Goal: Task Accomplishment & Management: Manage account settings

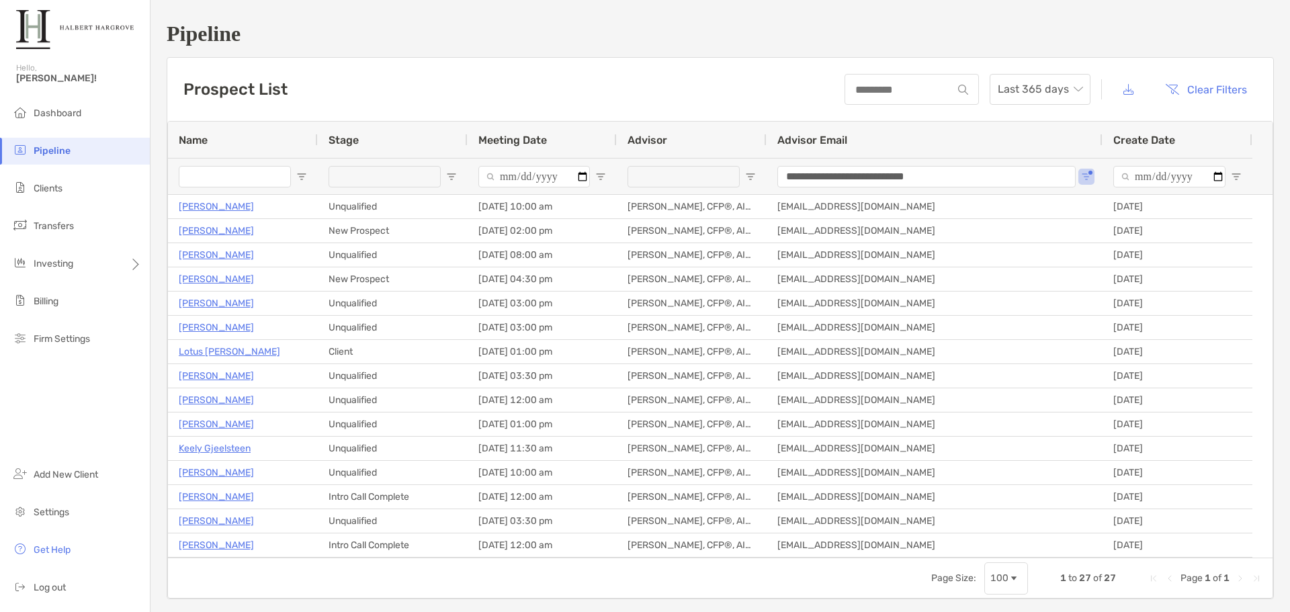
click at [463, 46] on h1 "Pipeline" at bounding box center [720, 33] width 1107 height 25
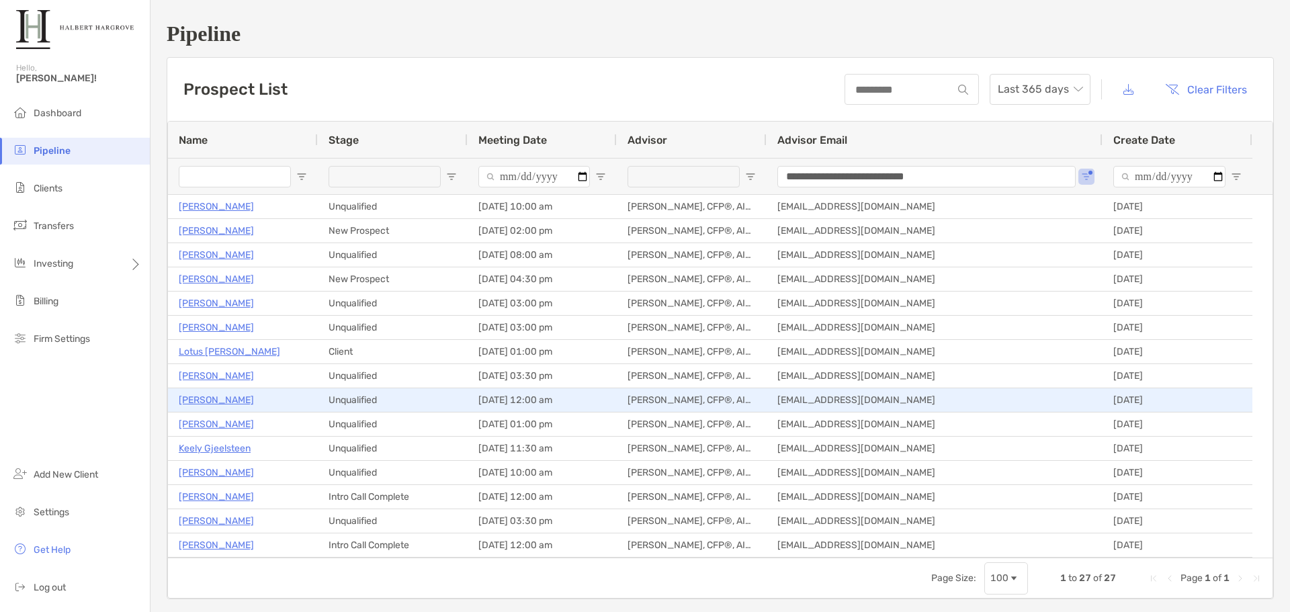
click at [233, 396] on p "Tony Limque Jr" at bounding box center [216, 400] width 75 height 17
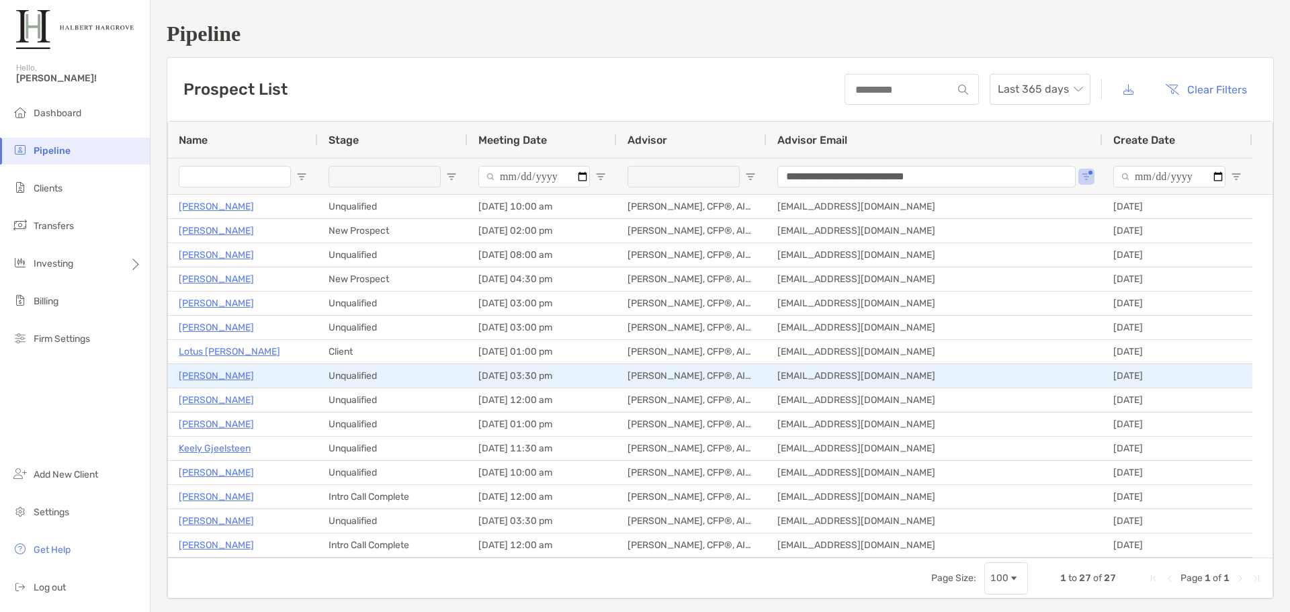
click at [202, 376] on p "Paul Kearns" at bounding box center [216, 375] width 75 height 17
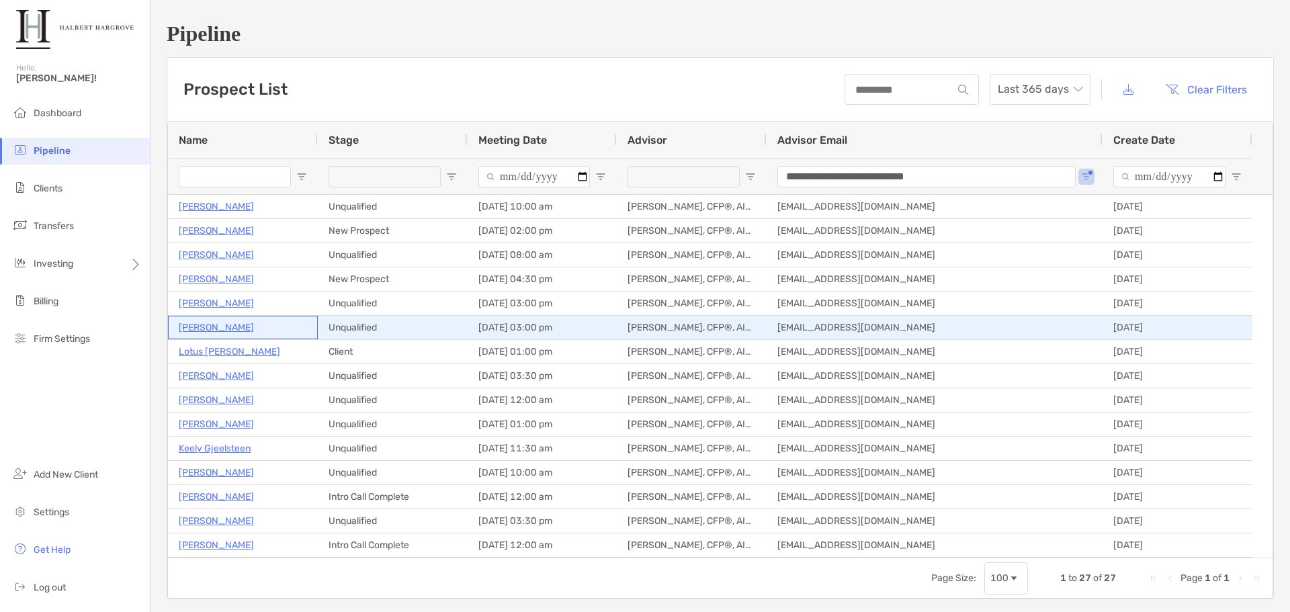
click at [193, 323] on p "[PERSON_NAME]" at bounding box center [216, 327] width 75 height 17
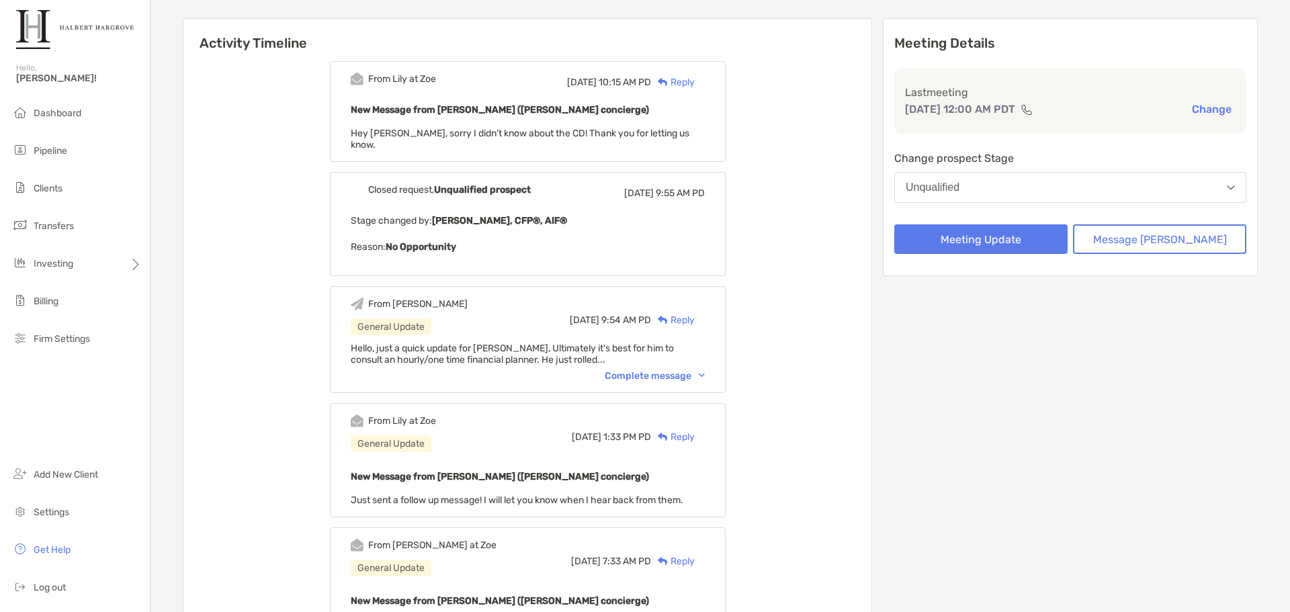
scroll to position [134, 0]
click at [677, 369] on div "Complete message" at bounding box center [655, 374] width 100 height 11
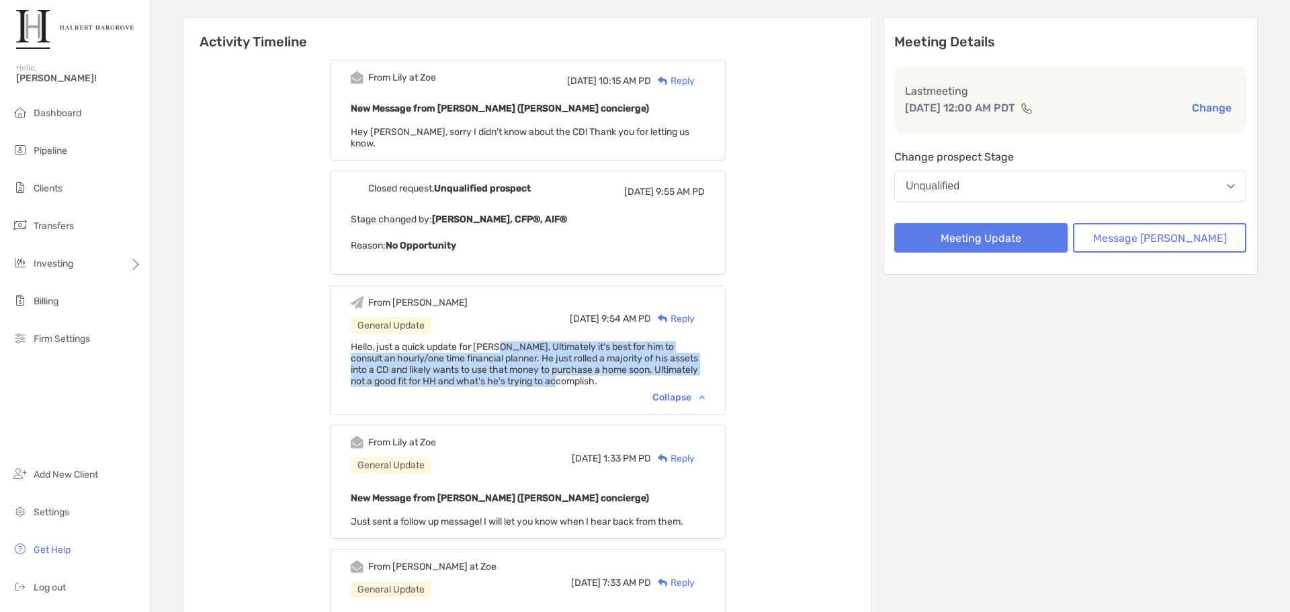
drag, startPoint x: 520, startPoint y: 334, endPoint x: 599, endPoint y: 369, distance: 86.6
click at [599, 369] on div "Hello, just a quick update for Tony, Ultimately it's best for him to consult an…" at bounding box center [528, 364] width 354 height 46
copy span "Ultimately it's best for him to consult an hourly/one time financial planner. H…"
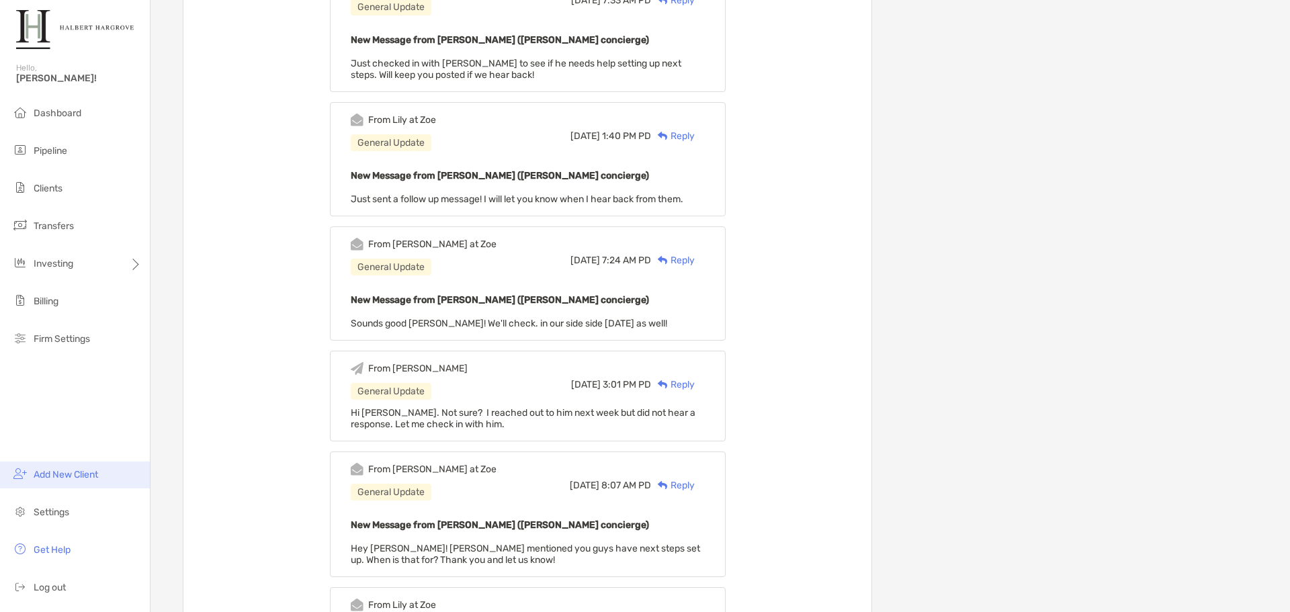
scroll to position [739, 0]
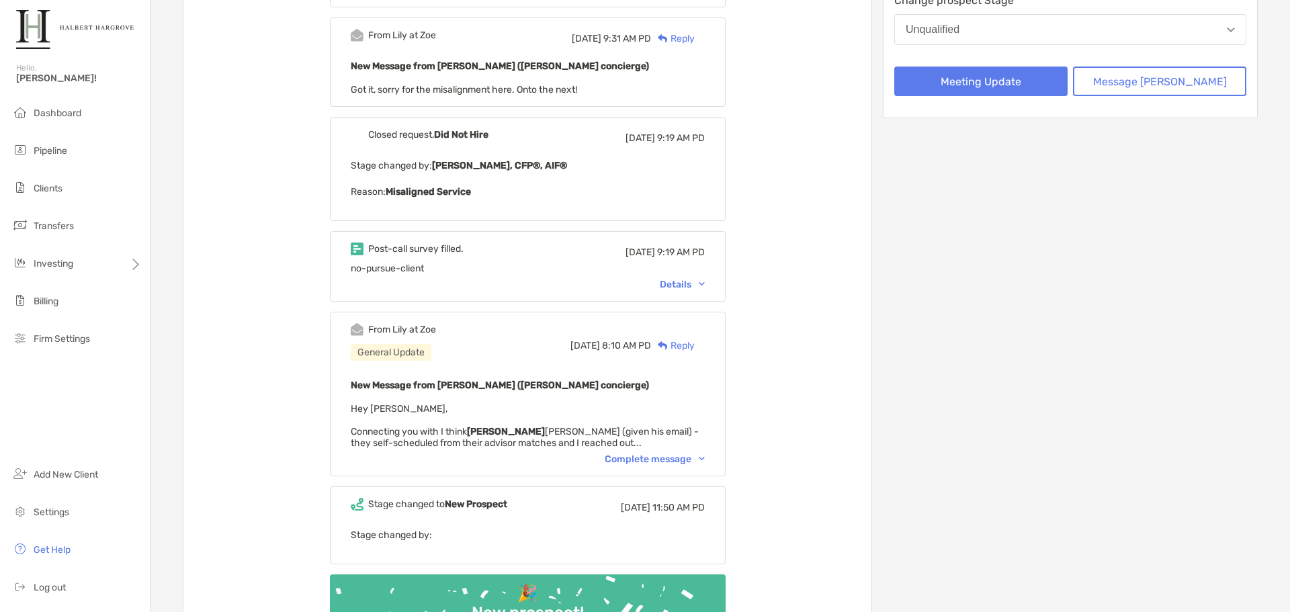
scroll to position [336, 0]
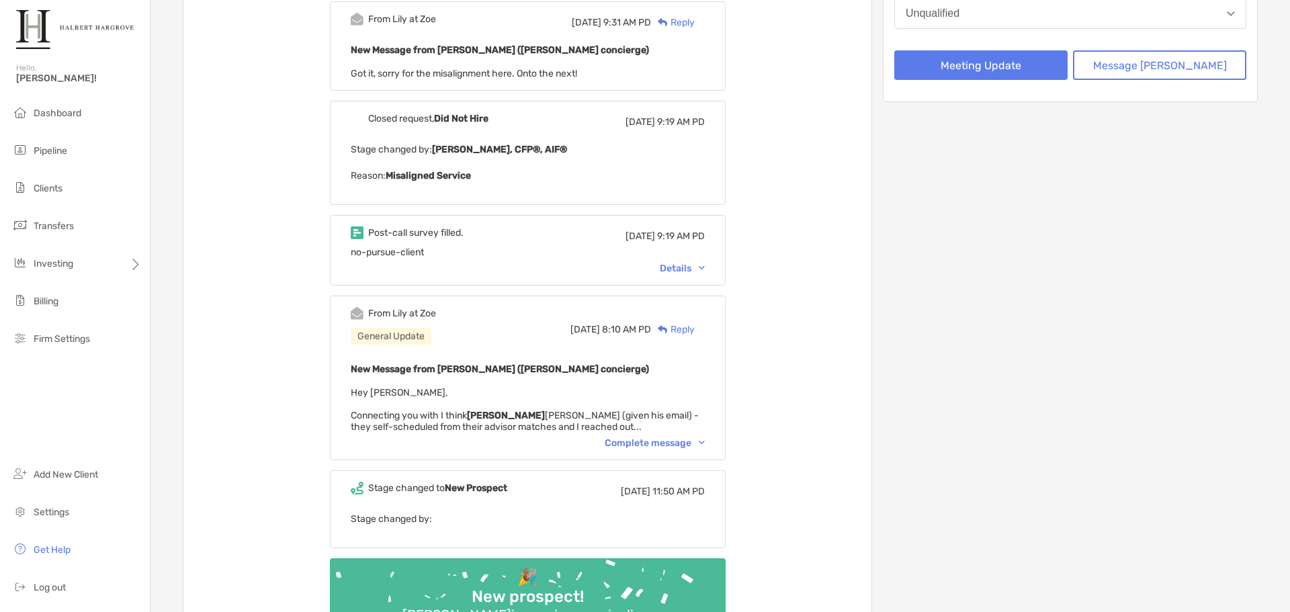
click at [695, 263] on div "Details" at bounding box center [682, 268] width 45 height 11
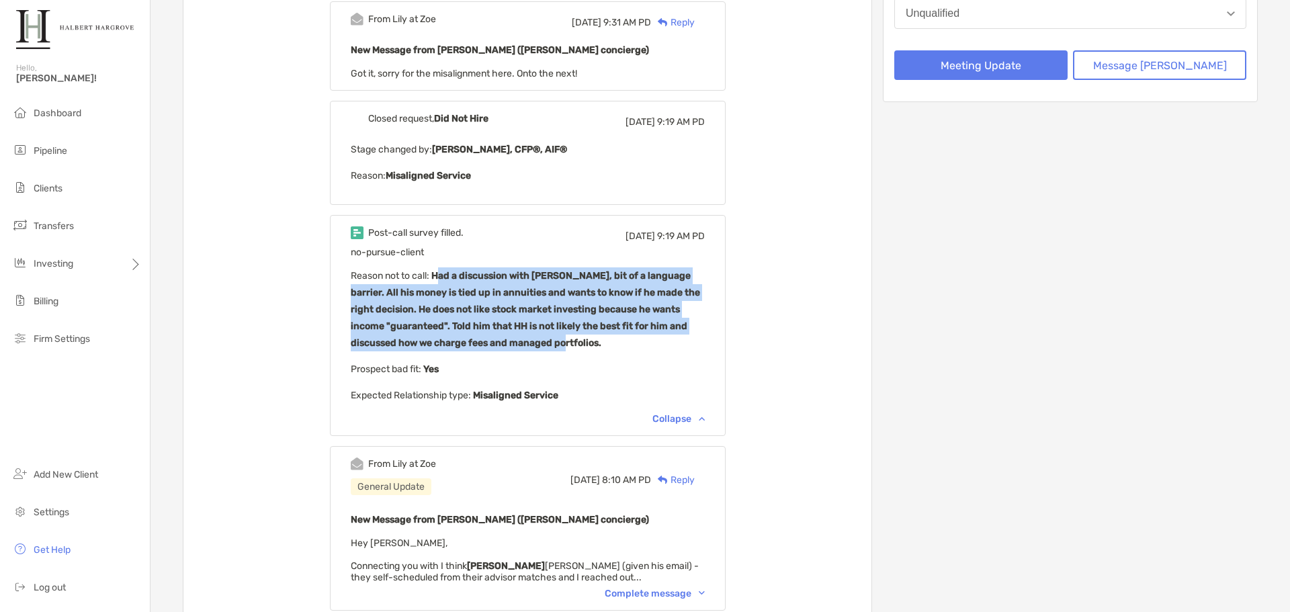
drag, startPoint x: 458, startPoint y: 245, endPoint x: 584, endPoint y: 310, distance: 141.2
click at [584, 310] on p "Reason not to call : Had a discussion with [PERSON_NAME], bit of a language bar…" at bounding box center [528, 309] width 354 height 84
copy b "ad a discussion with [PERSON_NAME], bit of a language barrier. All his money is…"
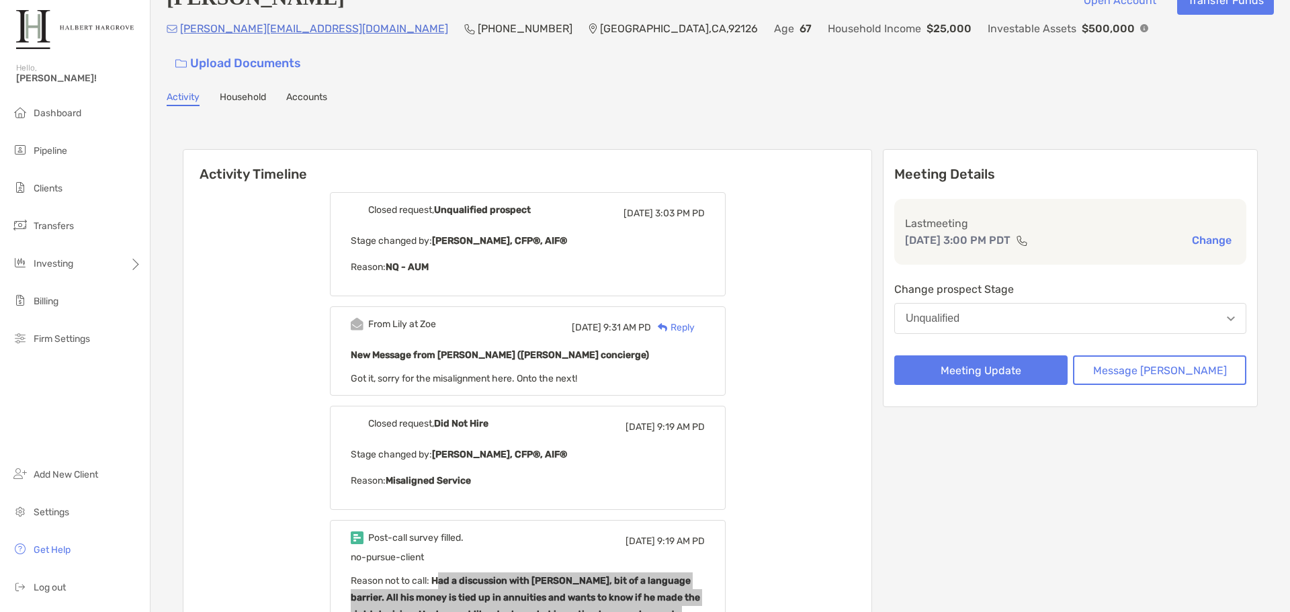
scroll to position [0, 0]
